Goal: Transaction & Acquisition: Purchase product/service

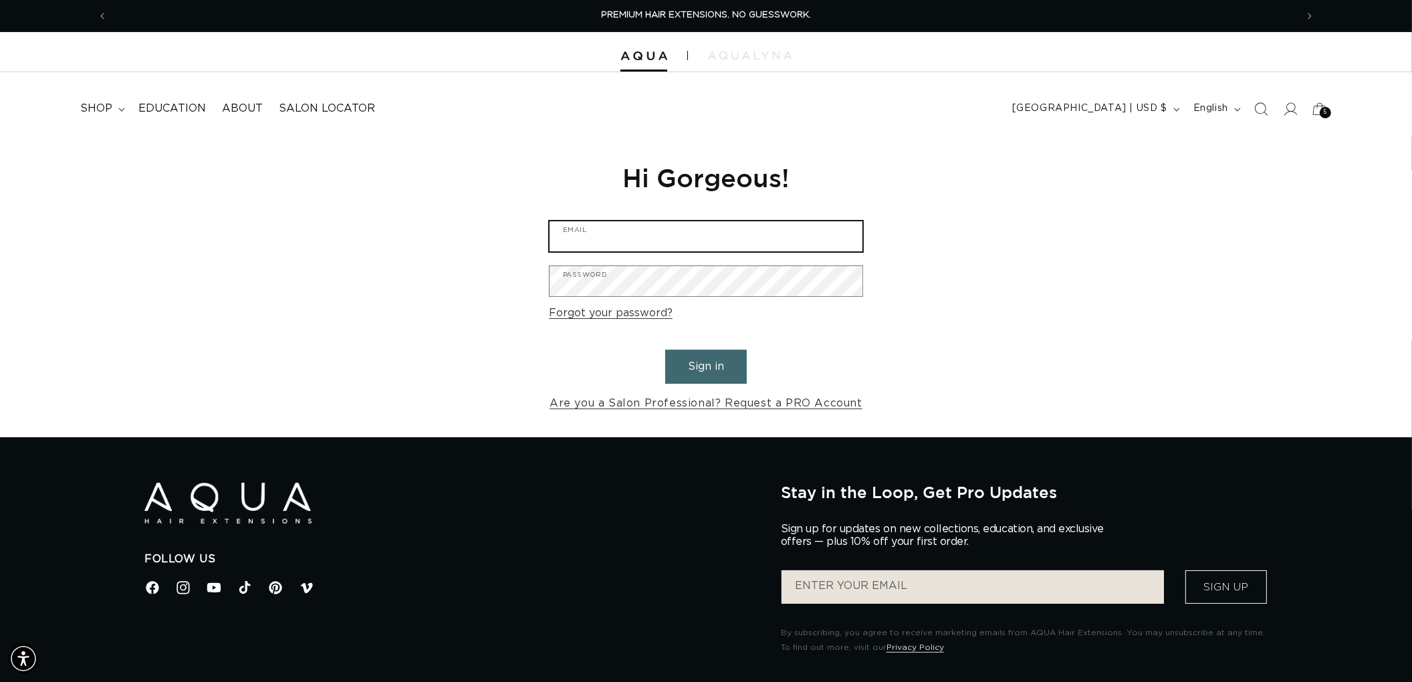
type input "graphics@pabeauty.com"
click at [712, 363] on button "Sign in" at bounding box center [706, 367] width 82 height 34
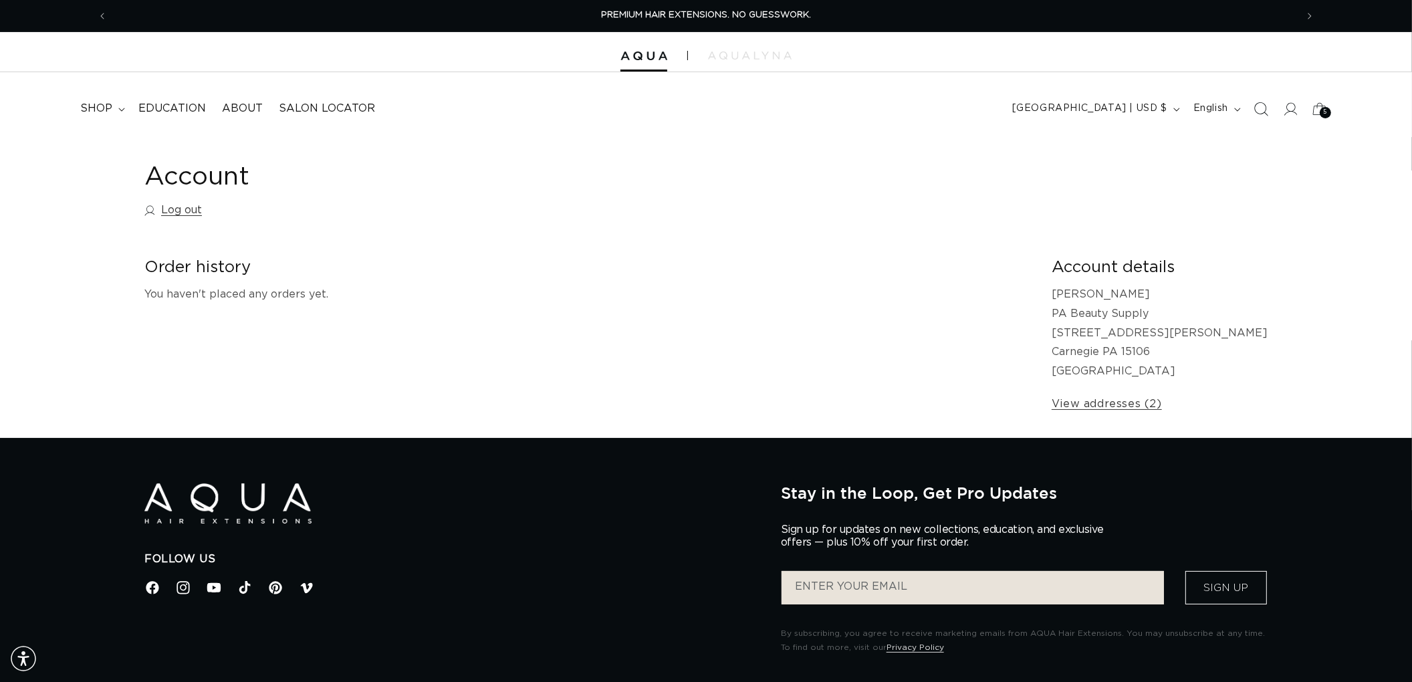
click at [1274, 99] on span "Search" at bounding box center [1260, 108] width 29 height 29
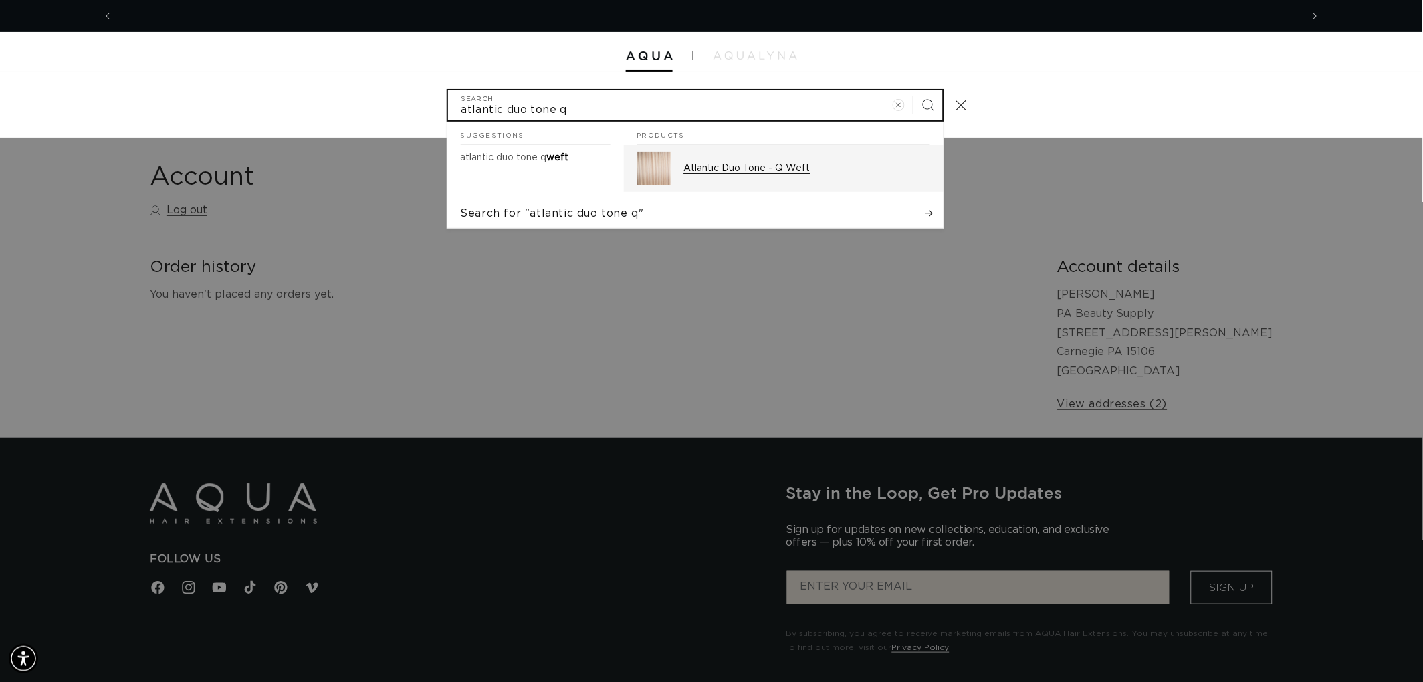
scroll to position [0, 1188]
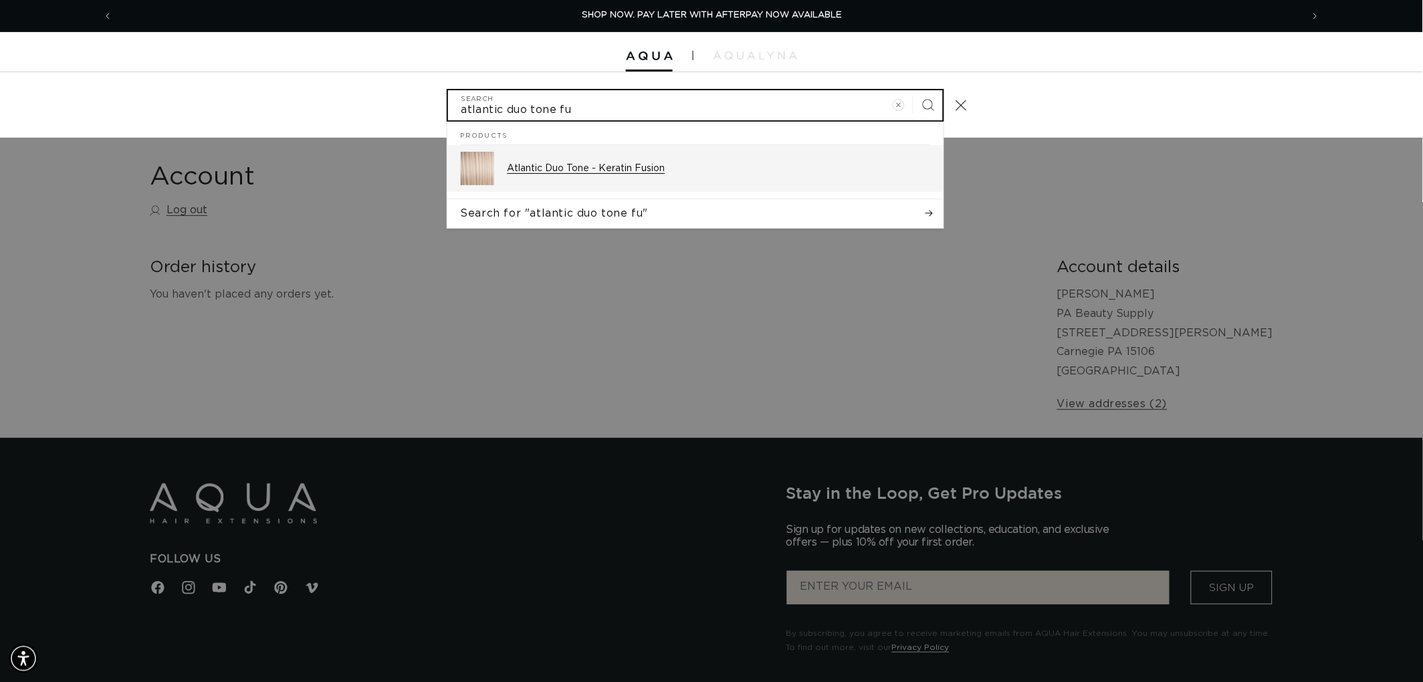
type input "atlantic duo tone fu"
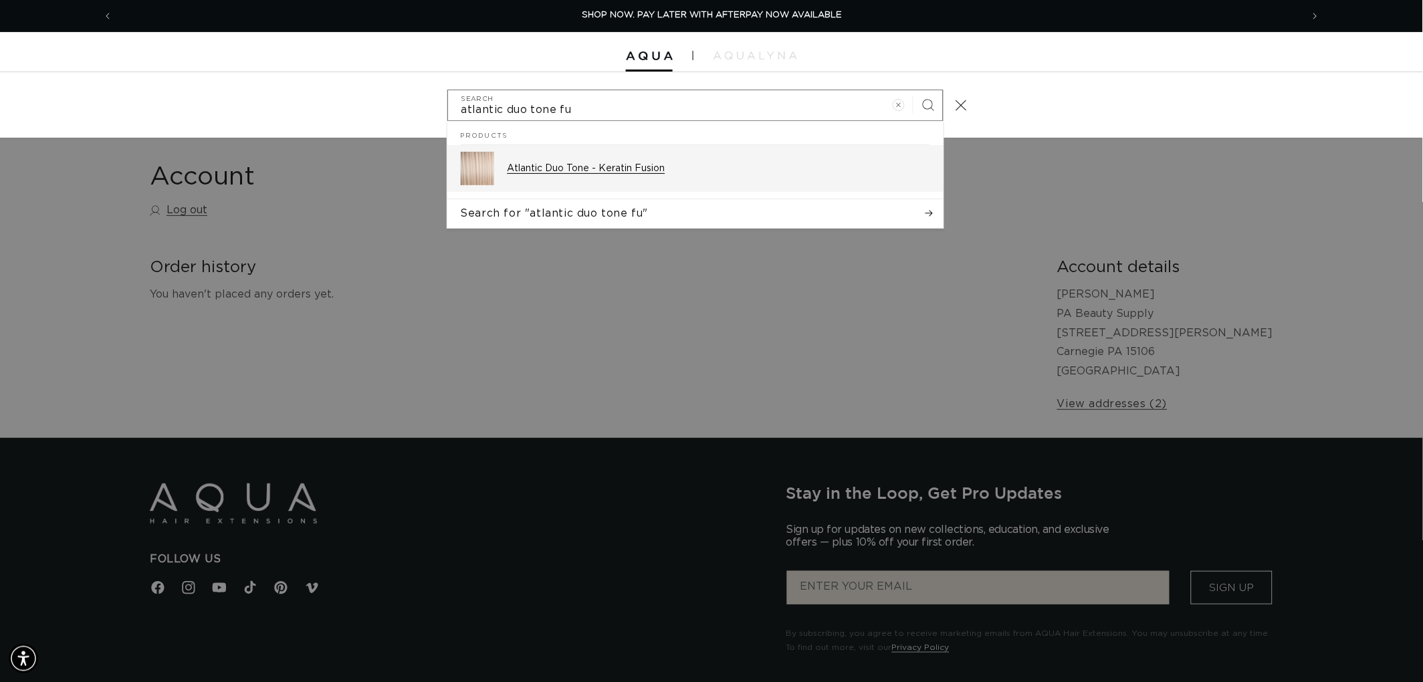
click at [603, 187] on link "Atlantic Duo Tone - Keratin Fusion" at bounding box center [695, 168] width 496 height 47
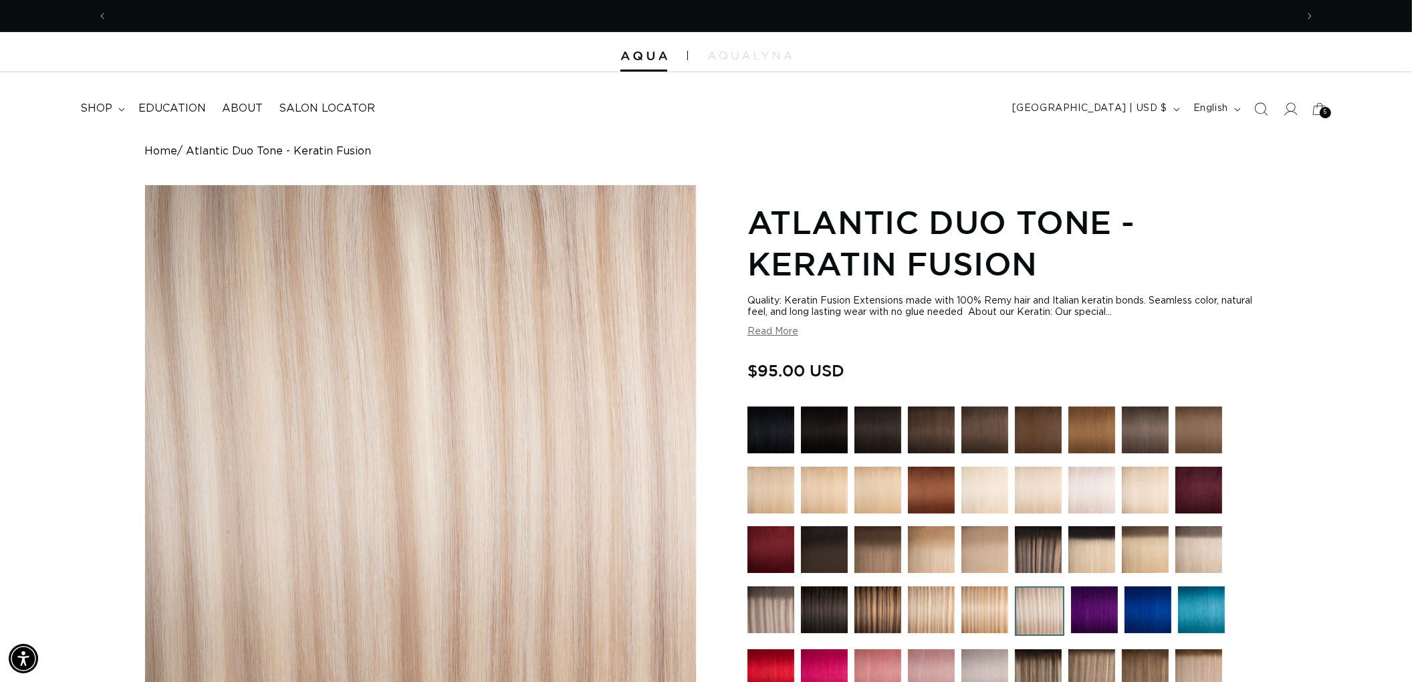
scroll to position [0, 2377]
